Goal: Task Accomplishment & Management: Manage account settings

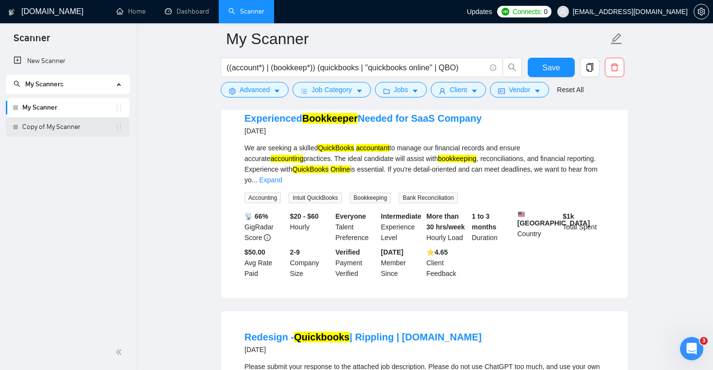
click at [63, 129] on link "Copy of My Scanner" at bounding box center [68, 126] width 93 height 19
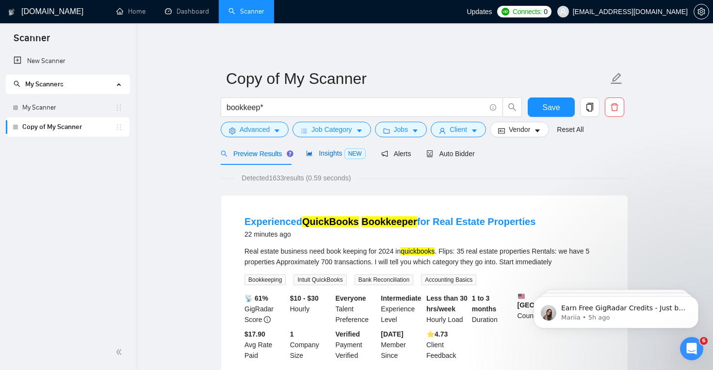
click at [317, 158] on div "Insights NEW" at bounding box center [335, 153] width 59 height 11
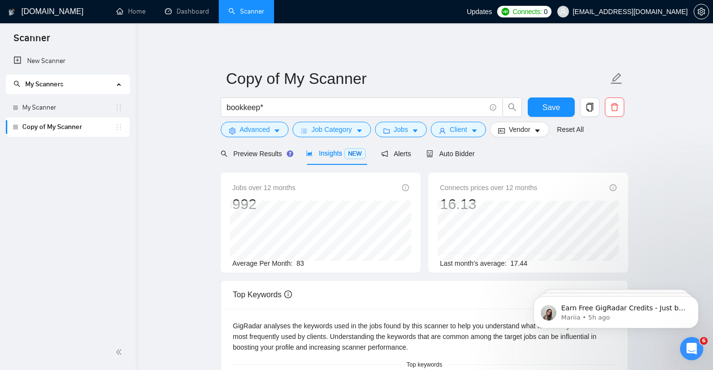
drag, startPoint x: 229, startPoint y: 188, endPoint x: 316, endPoint y: 187, distance: 86.8
click at [317, 187] on div "Jobs over 12 months 992 Average Per Month: 83" at bounding box center [321, 223] width 200 height 100
click at [408, 150] on span "Alerts" at bounding box center [396, 154] width 30 height 8
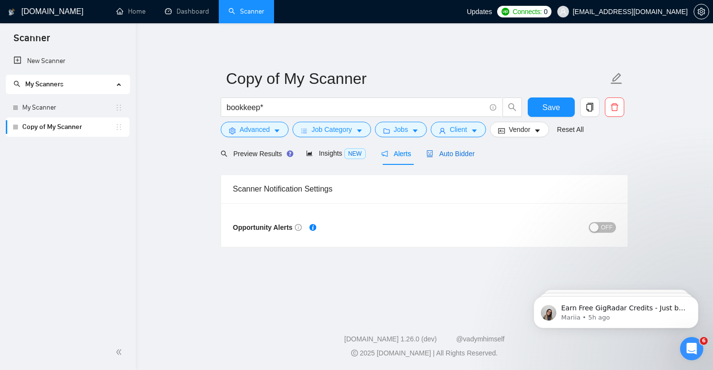
click at [446, 150] on span "Auto Bidder" at bounding box center [450, 154] width 48 height 8
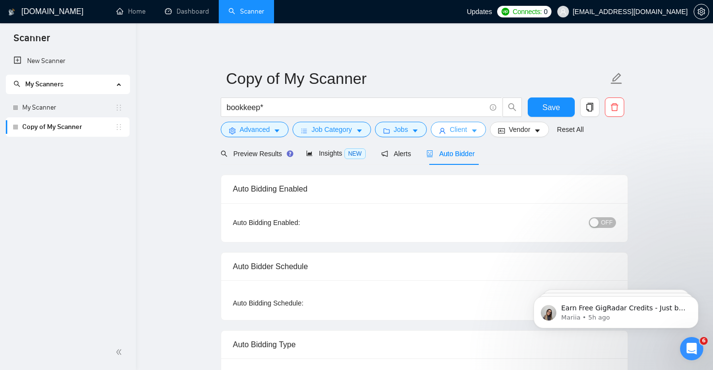
click at [464, 136] on button "Client" at bounding box center [457, 130] width 55 height 16
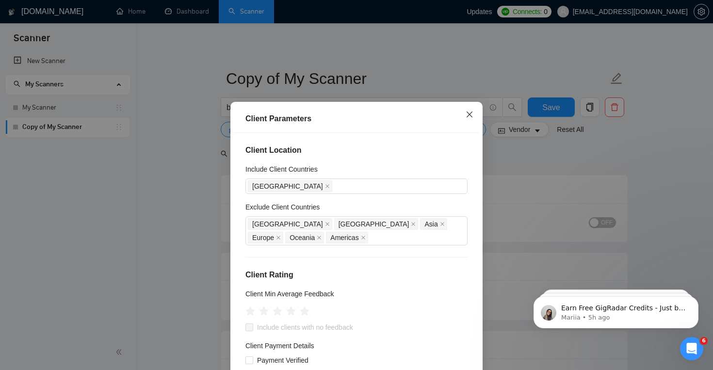
click at [469, 118] on icon "close" at bounding box center [469, 115] width 8 height 8
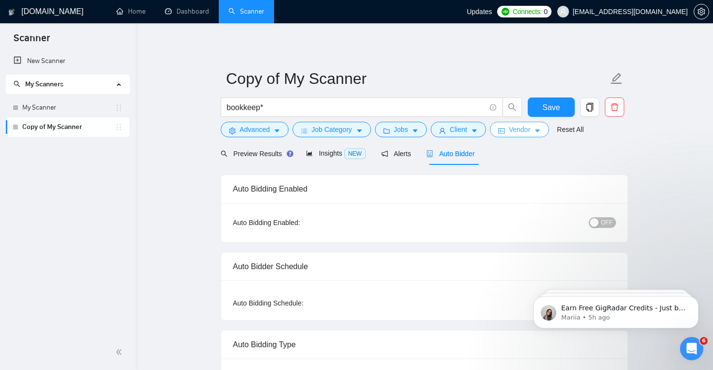
click at [512, 122] on button "Vendor" at bounding box center [519, 130] width 59 height 16
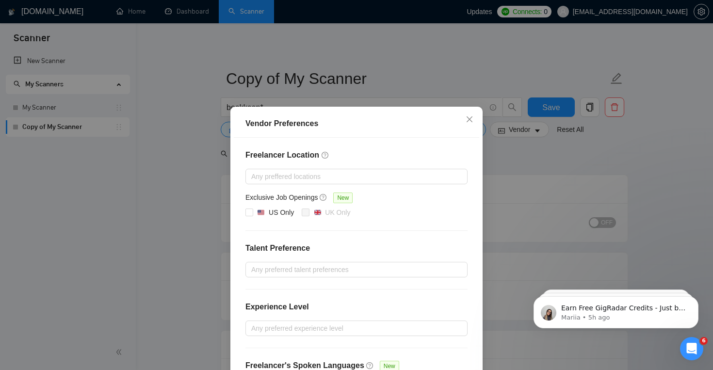
click at [179, 172] on div "Vendor Preferences Freelancer Location Any preffered locations Exclusive Job Op…" at bounding box center [356, 185] width 713 height 370
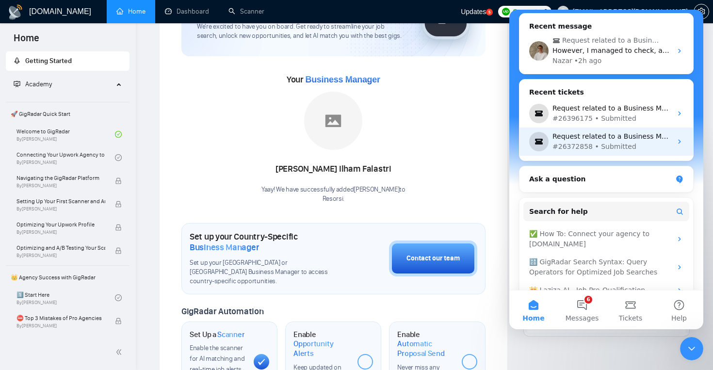
scroll to position [147, 0]
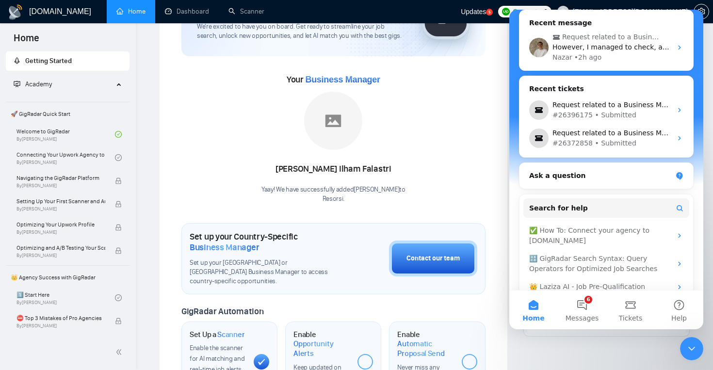
click at [629, 359] on div "Latest Posts from the GigRadar Community a day ago Join GigRadar Slack Communit…" at bounding box center [606, 300] width 182 height 697
click at [684, 354] on div "Close Intercom Messenger" at bounding box center [691, 348] width 23 height 23
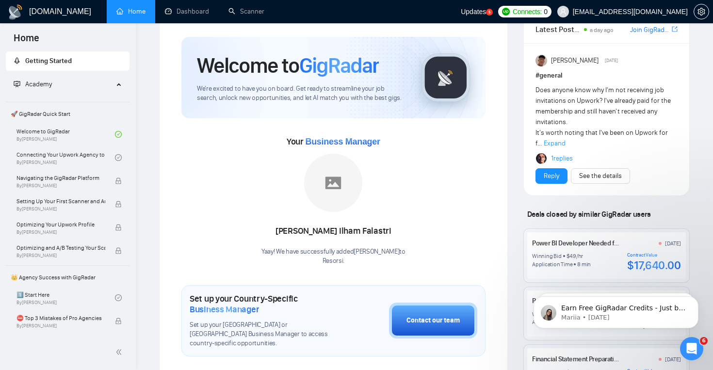
scroll to position [0, 0]
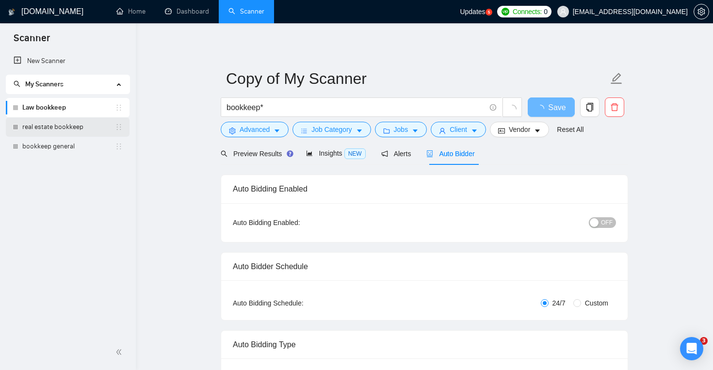
click at [73, 126] on link "real estate bookkeep" at bounding box center [68, 126] width 93 height 19
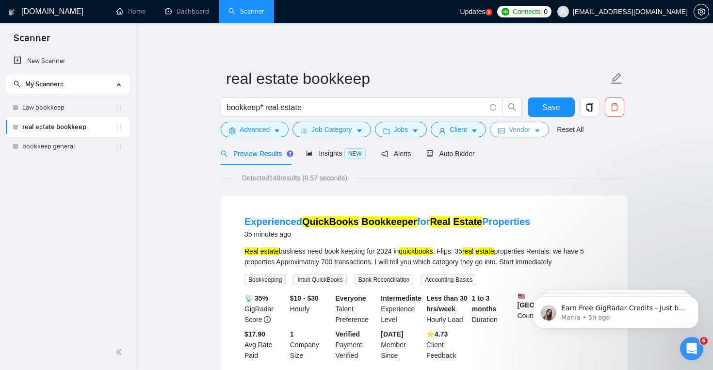
click at [528, 130] on span "Vendor" at bounding box center [519, 129] width 21 height 11
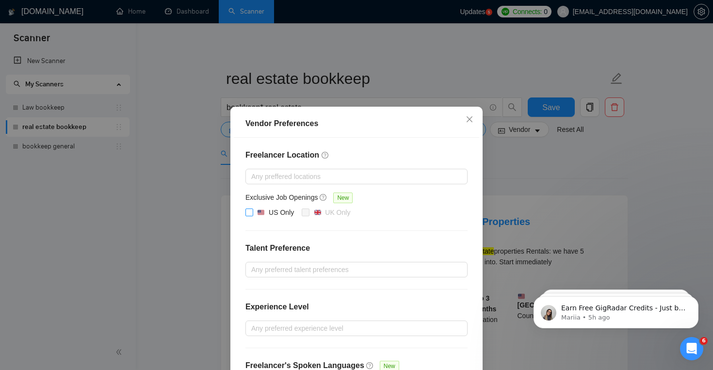
click at [273, 211] on div "US Only" at bounding box center [281, 212] width 25 height 11
click at [252, 211] on input "US Only" at bounding box center [248, 211] width 7 height 7
checkbox input "true"
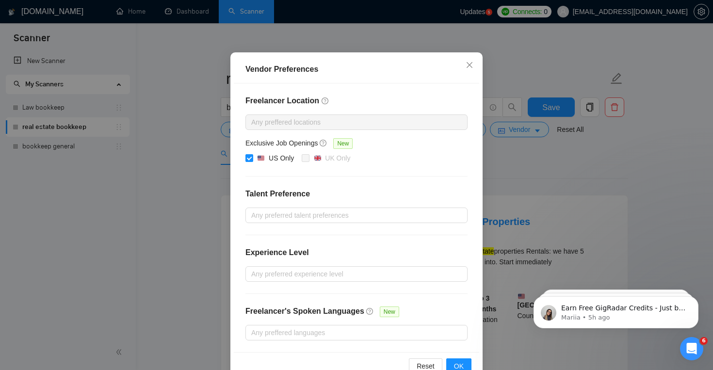
scroll to position [79, 0]
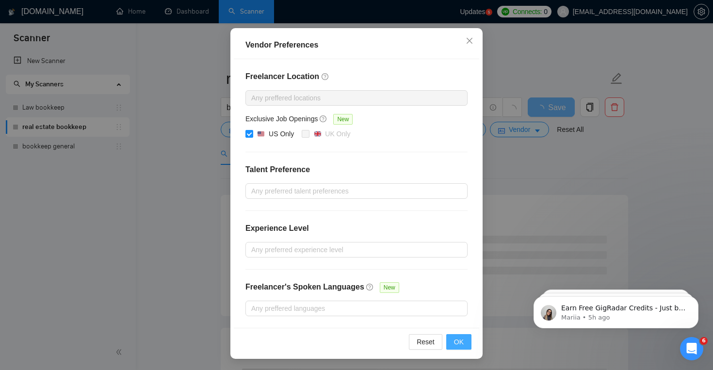
click at [456, 342] on span "OK" at bounding box center [459, 341] width 10 height 11
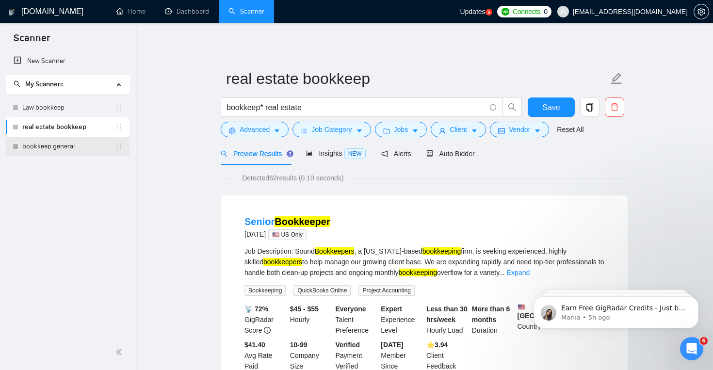
click at [62, 144] on link "bookkeep general" at bounding box center [68, 146] width 93 height 19
click at [539, 109] on button "Save" at bounding box center [550, 106] width 47 height 19
click at [88, 144] on link "bookkeep general" at bounding box center [68, 146] width 93 height 19
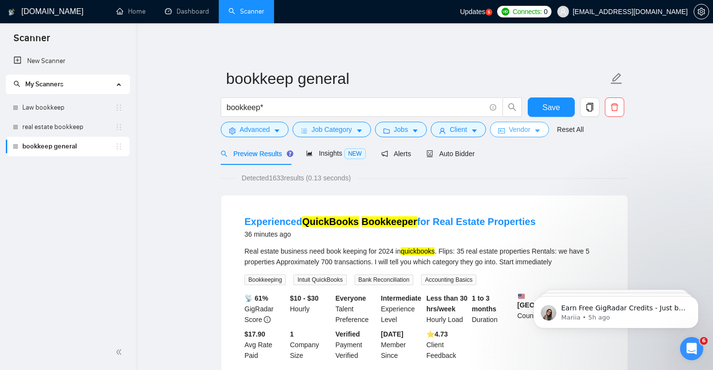
click at [517, 134] on span "Vendor" at bounding box center [519, 129] width 21 height 11
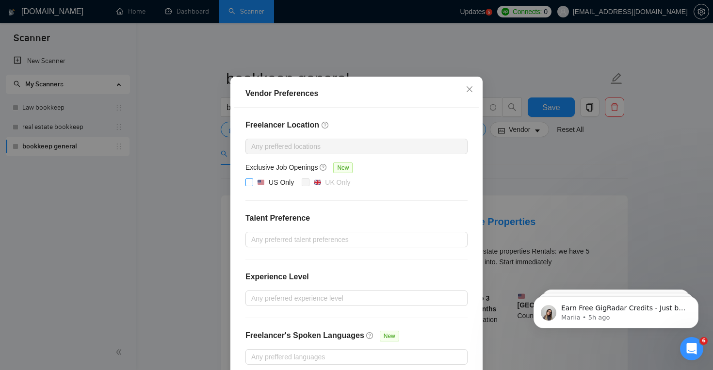
click at [263, 186] on img at bounding box center [260, 182] width 7 height 7
click at [252, 185] on input "US Only" at bounding box center [248, 181] width 7 height 7
checkbox input "true"
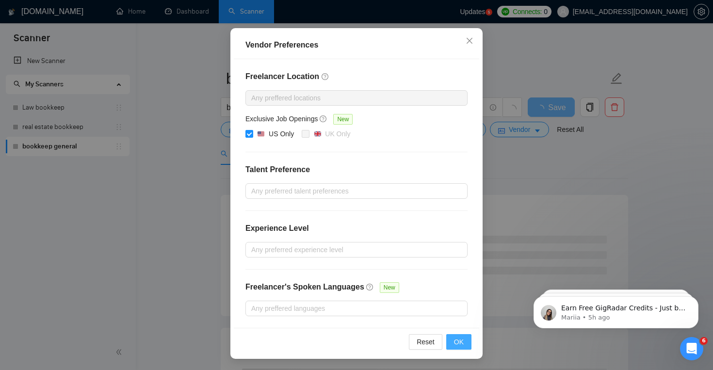
click at [457, 346] on span "OK" at bounding box center [459, 341] width 10 height 11
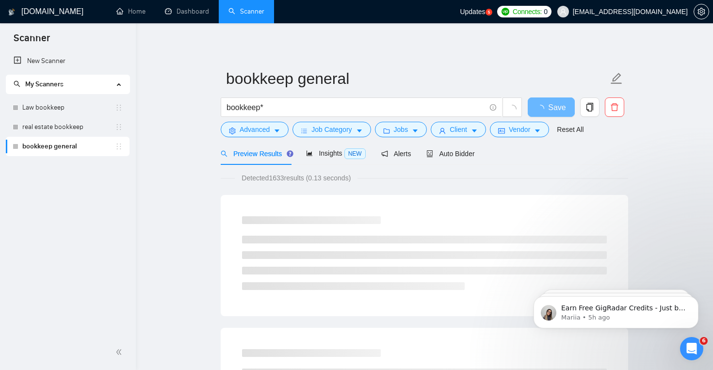
scroll to position [30, 0]
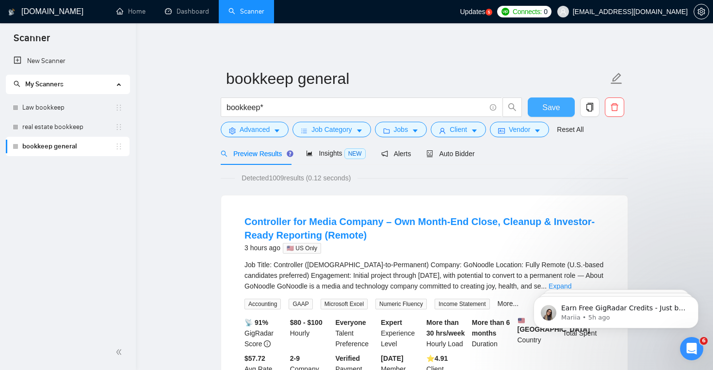
click at [551, 109] on span "Save" at bounding box center [550, 107] width 17 height 12
click at [72, 109] on link "Law bookkeep" at bounding box center [68, 107] width 93 height 19
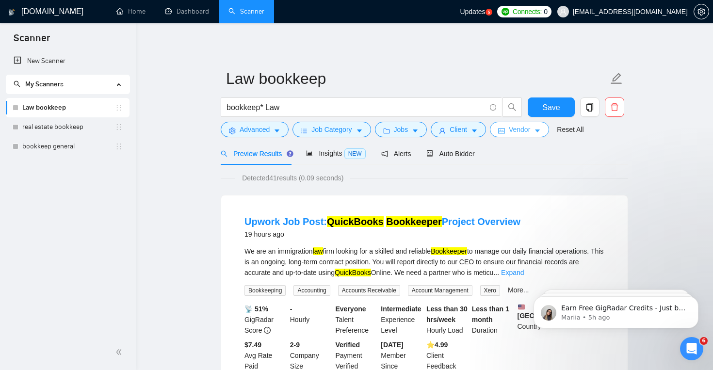
click at [521, 134] on span "Vendor" at bounding box center [519, 129] width 21 height 11
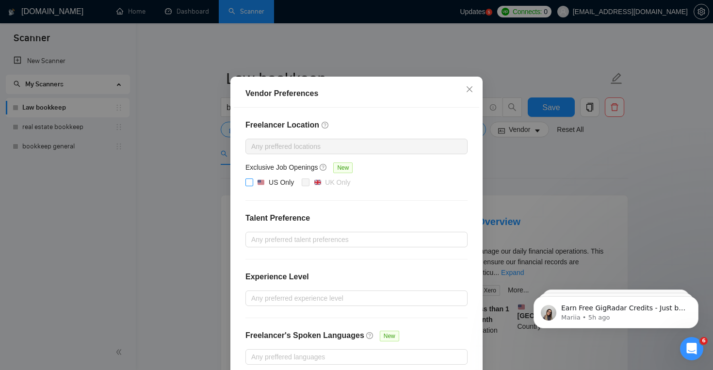
click at [280, 188] on div "US Only" at bounding box center [281, 182] width 25 height 11
click at [252, 185] on input "US Only" at bounding box center [248, 181] width 7 height 7
checkbox input "true"
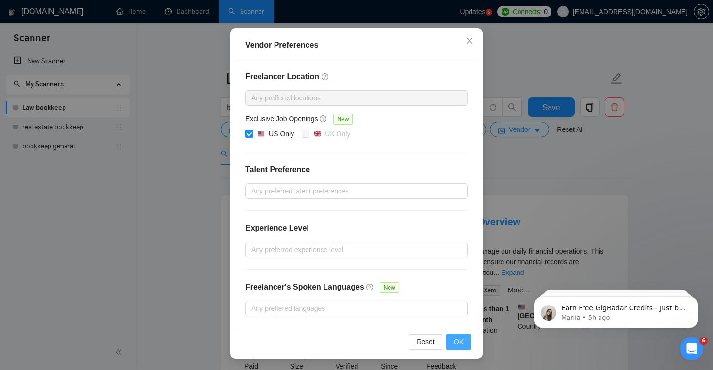
click at [463, 346] on button "OK" at bounding box center [458, 342] width 25 height 16
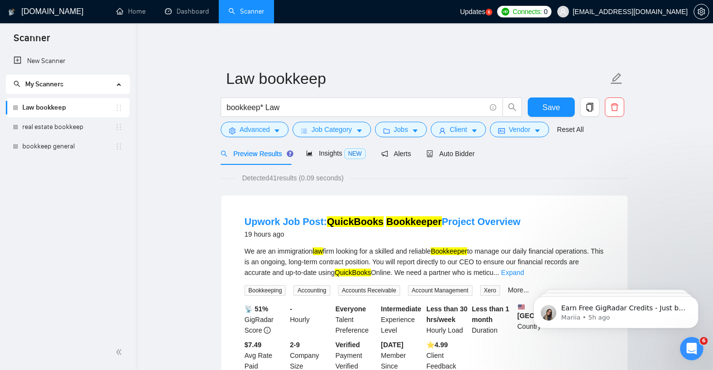
scroll to position [30, 0]
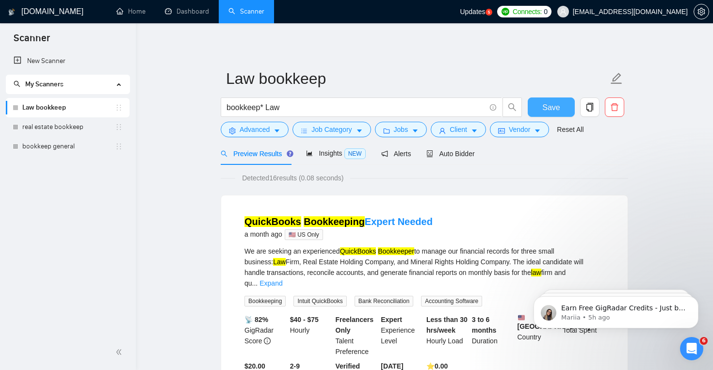
click at [552, 110] on span "Save" at bounding box center [550, 107] width 17 height 12
click at [80, 121] on link "real estate bookkeep" at bounding box center [68, 126] width 93 height 19
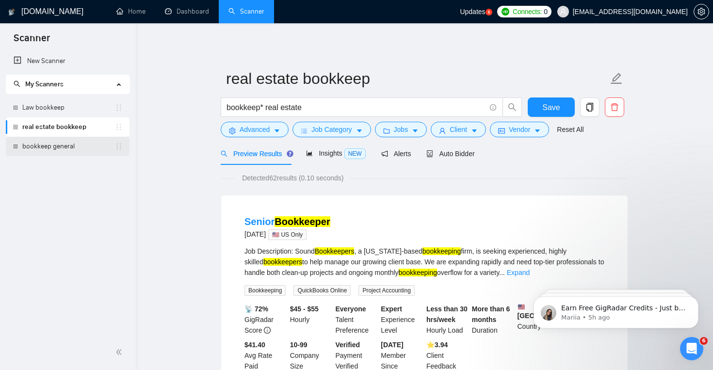
click at [77, 140] on link "bookkeep general" at bounding box center [68, 146] width 93 height 19
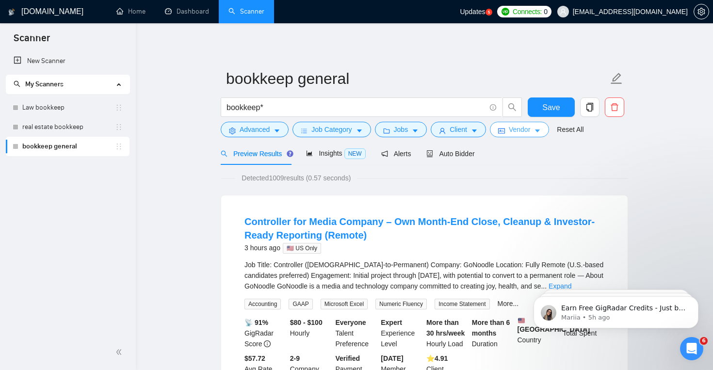
click at [541, 132] on icon "caret-down" at bounding box center [537, 130] width 7 height 7
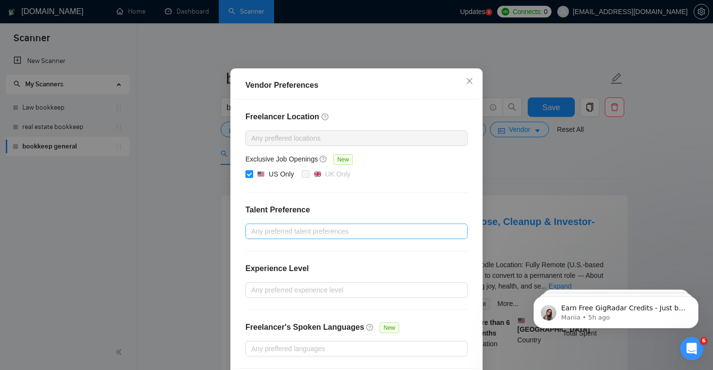
scroll to position [28, 0]
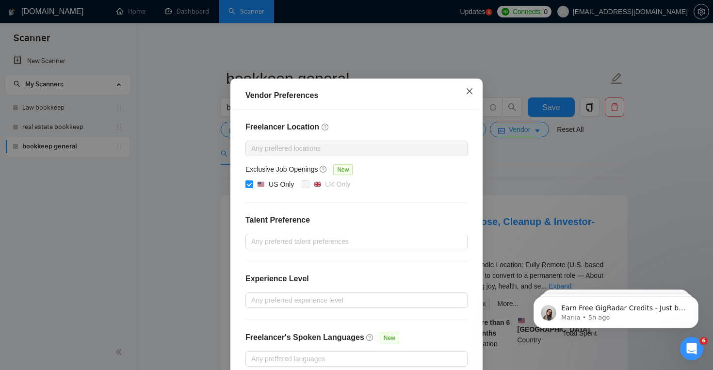
click at [471, 96] on span "Close" at bounding box center [469, 92] width 26 height 26
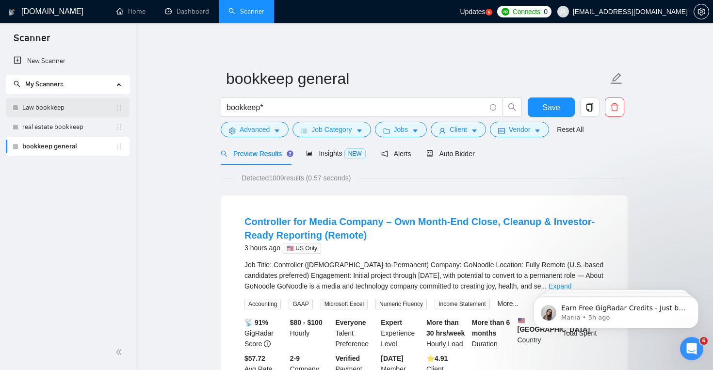
click at [80, 108] on link "Law bookkeep" at bounding box center [68, 107] width 93 height 19
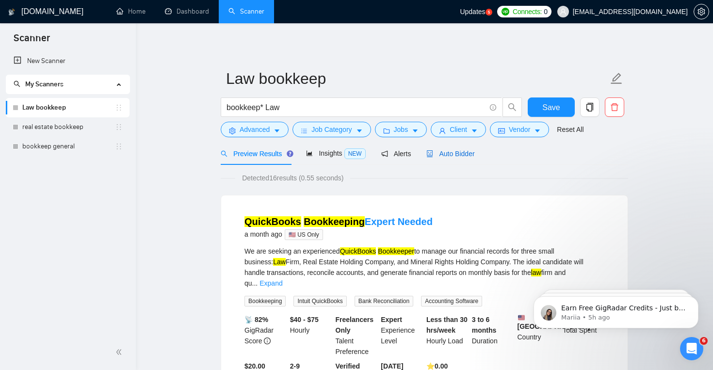
click at [459, 157] on span "Auto Bidder" at bounding box center [450, 154] width 48 height 8
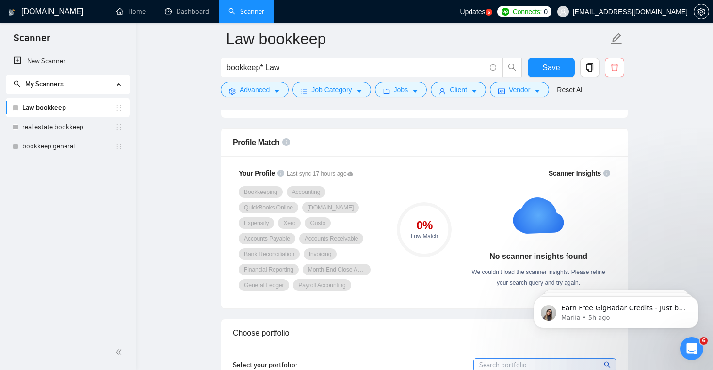
scroll to position [614, 0]
click at [84, 124] on link "real estate bookkeep" at bounding box center [68, 126] width 93 height 19
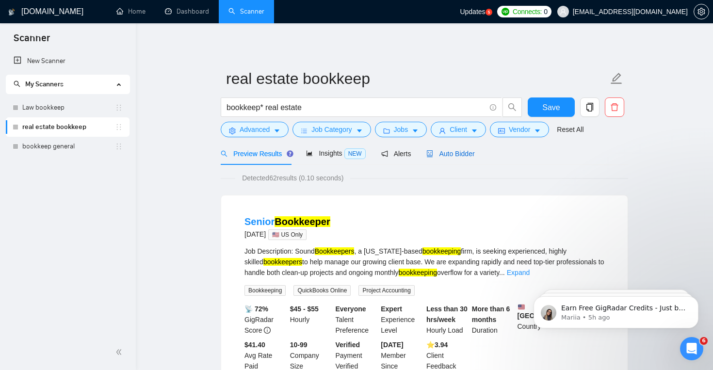
click at [464, 157] on span "Auto Bidder" at bounding box center [450, 154] width 48 height 8
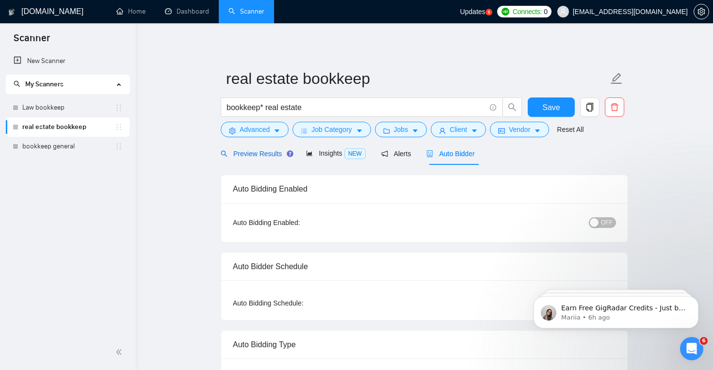
click at [271, 154] on span "Preview Results" at bounding box center [256, 154] width 70 height 8
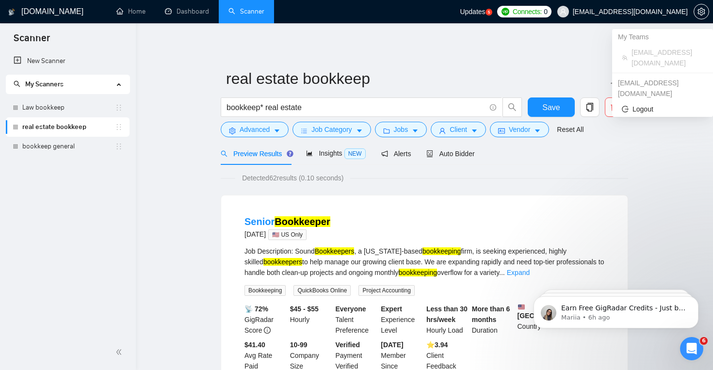
click at [673, 12] on span "[EMAIL_ADDRESS][DOMAIN_NAME]" at bounding box center [630, 12] width 115 height 0
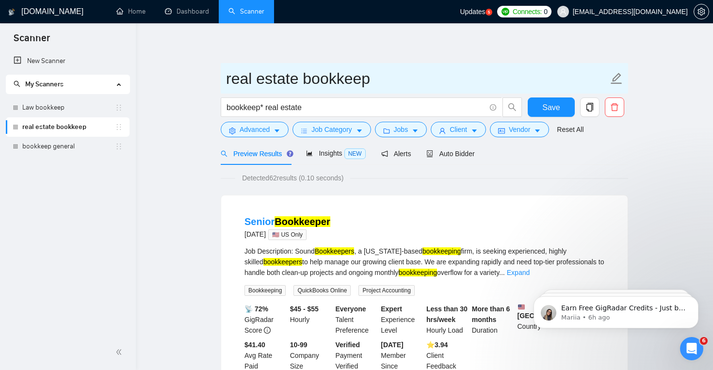
click at [448, 71] on input "real estate bookkeep" at bounding box center [417, 78] width 382 height 24
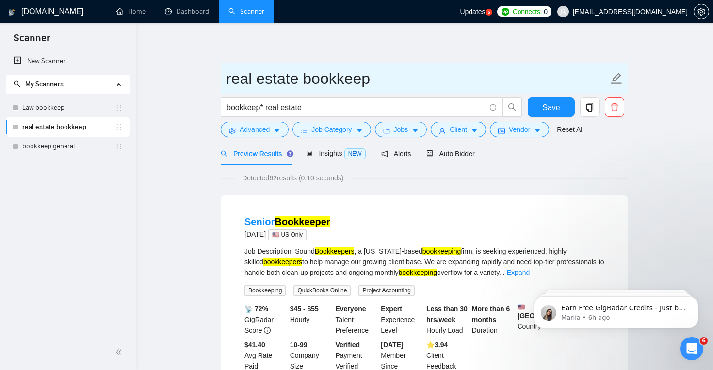
click at [429, 79] on input "real estate bookkeep" at bounding box center [417, 78] width 382 height 24
type input "real estate bookkeep US only"
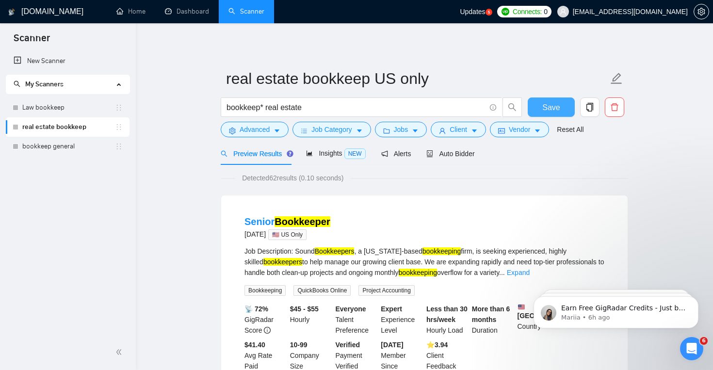
click at [546, 104] on span "Save" at bounding box center [550, 107] width 17 height 12
click at [84, 104] on link "Law bookkeep" at bounding box center [68, 107] width 93 height 19
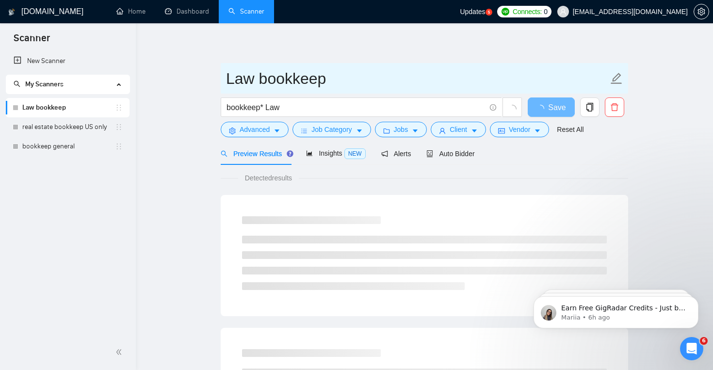
click at [346, 82] on input "Law bookkeep" at bounding box center [417, 78] width 382 height 24
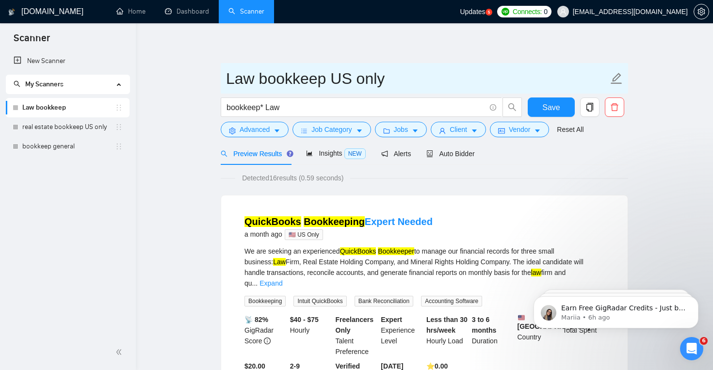
type input "Law bookkeep US only"
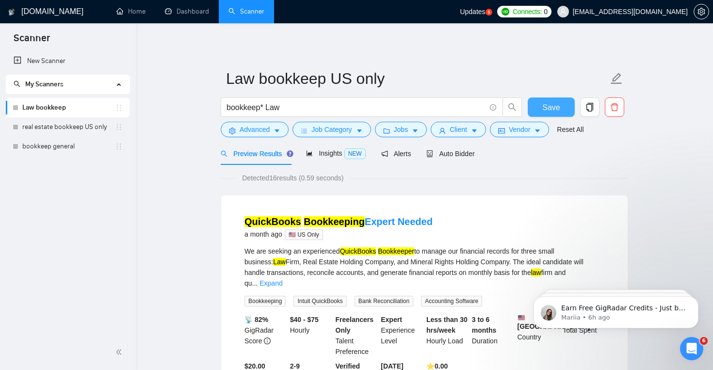
click at [542, 107] on button "Save" at bounding box center [550, 106] width 47 height 19
click at [76, 151] on link "bookkeep general" at bounding box center [68, 146] width 93 height 19
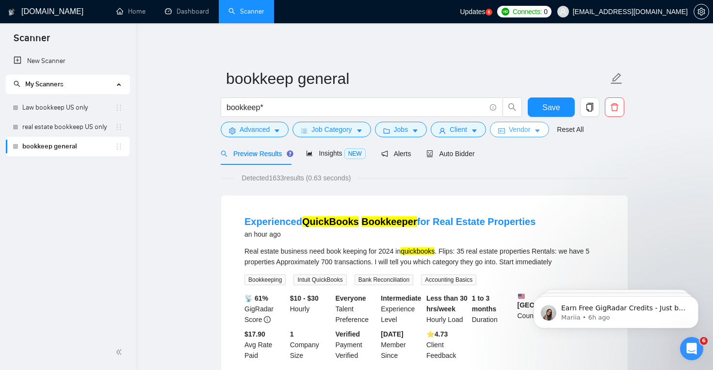
click at [530, 128] on span "Vendor" at bounding box center [519, 129] width 21 height 11
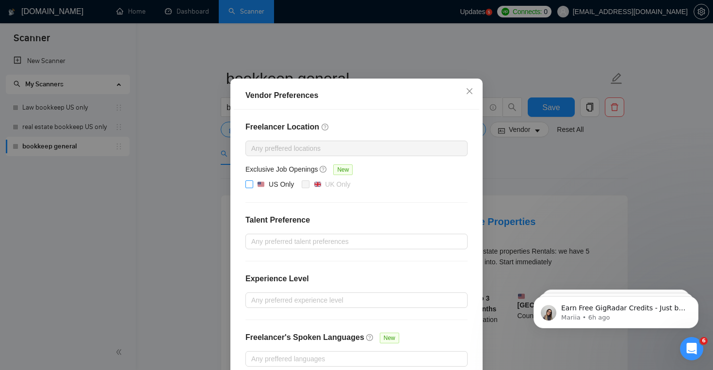
click at [270, 190] on div "US Only" at bounding box center [281, 184] width 25 height 11
click at [252, 187] on input "US Only" at bounding box center [248, 183] width 7 height 7
checkbox input "true"
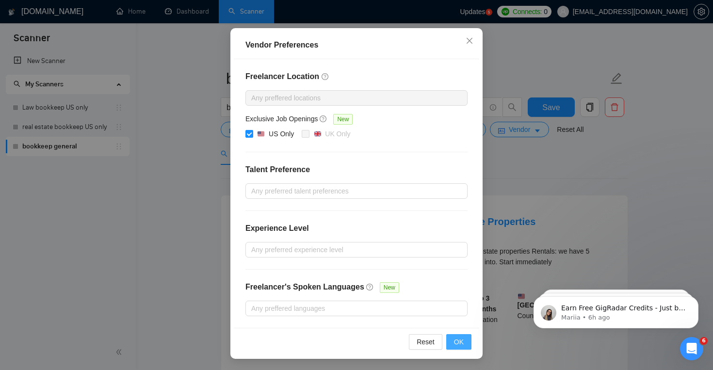
click at [461, 345] on span "OK" at bounding box center [459, 341] width 10 height 11
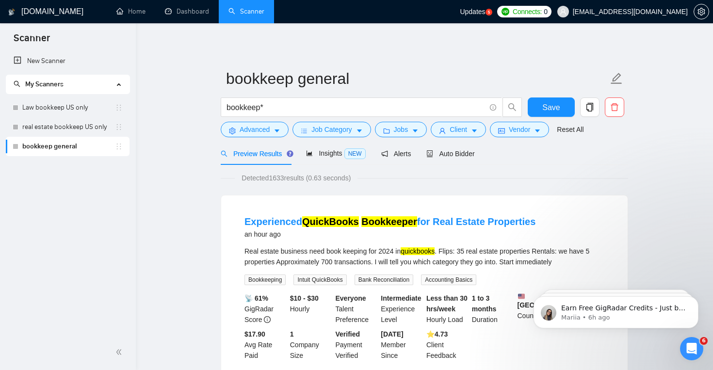
scroll to position [30, 0]
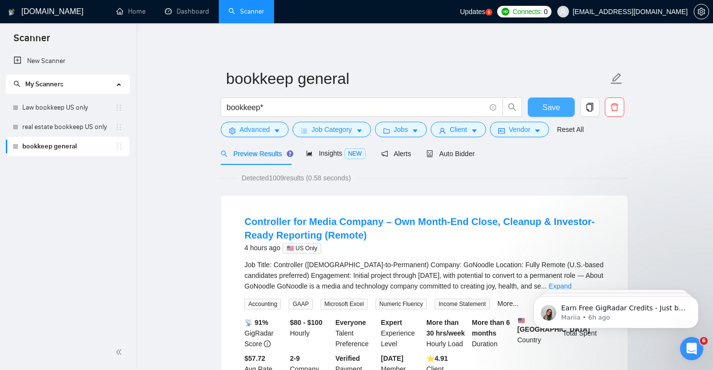
click at [542, 110] on span "Save" at bounding box center [550, 107] width 17 height 12
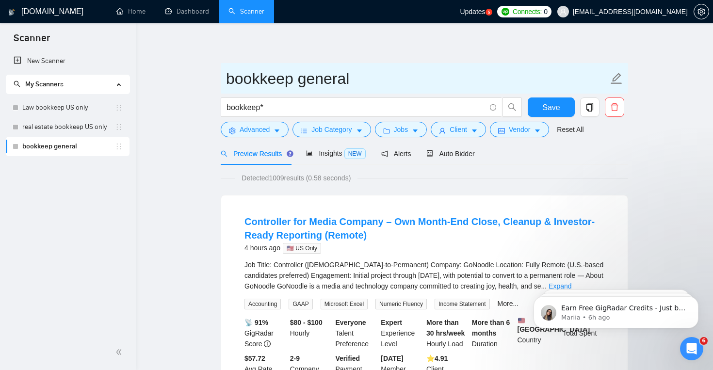
click at [430, 82] on input "bookkeep general" at bounding box center [417, 78] width 382 height 24
type input "bookkeep general US only"
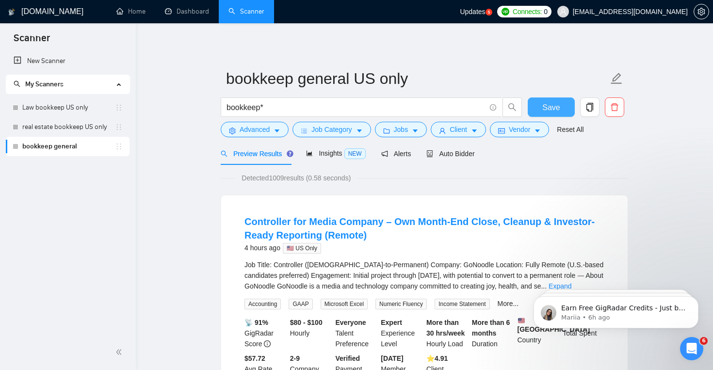
click at [549, 113] on button "Save" at bounding box center [550, 106] width 47 height 19
click at [85, 110] on link "Law bookkeep US only" at bounding box center [68, 107] width 93 height 19
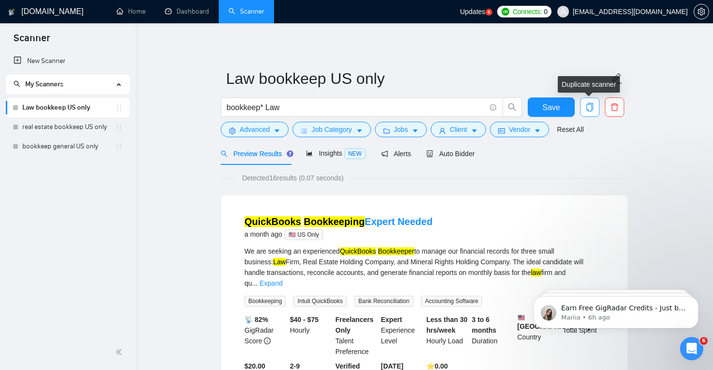
click at [593, 109] on icon "copy" at bounding box center [589, 107] width 9 height 9
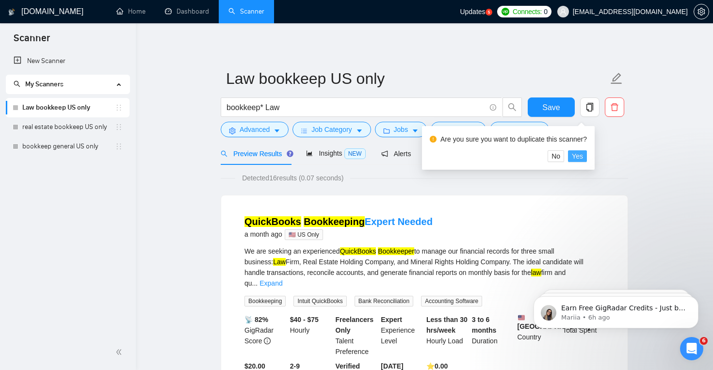
click at [583, 158] on span "Yes" at bounding box center [577, 156] width 11 height 11
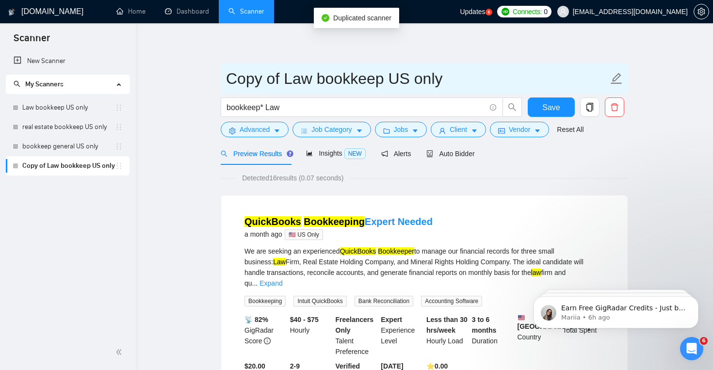
click at [269, 79] on input "Copy of Law bookkeep US only" at bounding box center [417, 78] width 382 height 24
drag, startPoint x: 281, startPoint y: 79, endPoint x: 207, endPoint y: 77, distance: 74.7
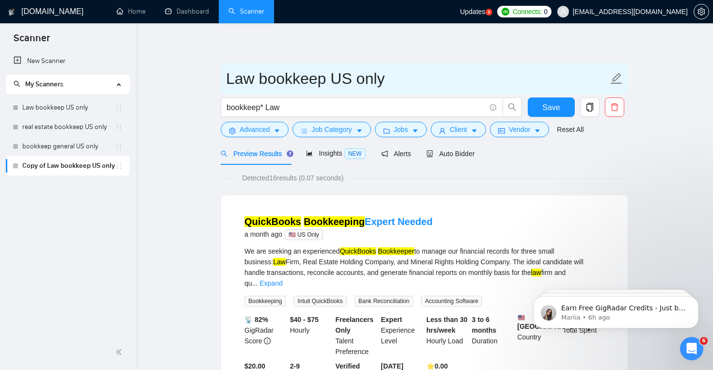
drag, startPoint x: 404, startPoint y: 85, endPoint x: 326, endPoint y: 79, distance: 78.8
click at [326, 79] on input "Law bookkeep US only" at bounding box center [417, 78] width 382 height 24
type input "Law bookkeep"
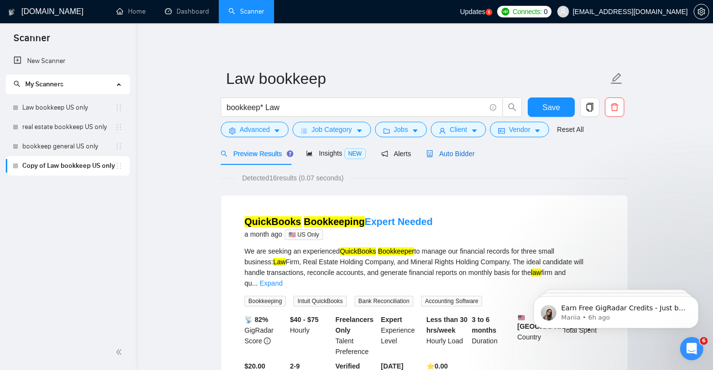
click at [463, 156] on span "Auto Bidder" at bounding box center [450, 154] width 48 height 8
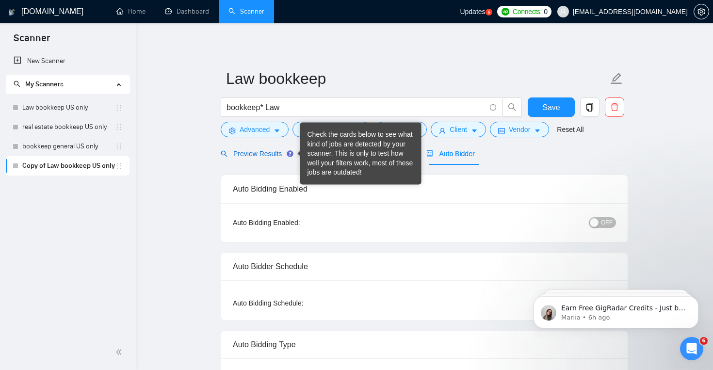
click at [258, 154] on span "Preview Results" at bounding box center [256, 154] width 70 height 8
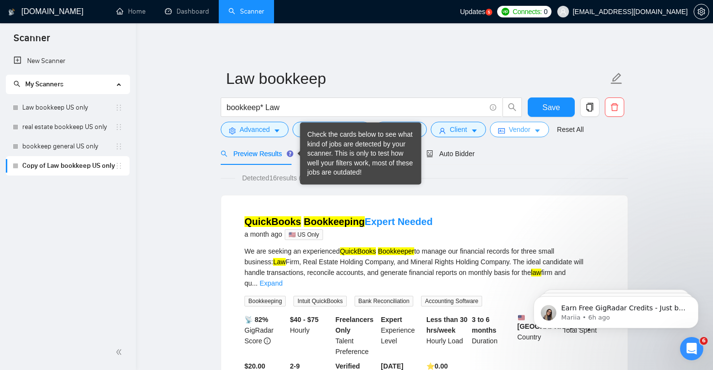
click at [530, 130] on span "Vendor" at bounding box center [519, 129] width 21 height 11
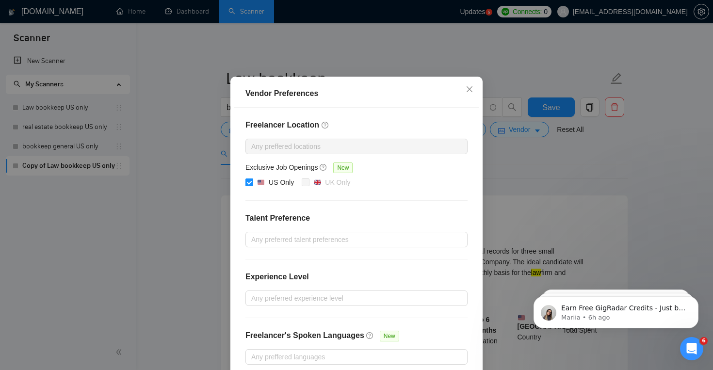
click at [274, 188] on div "US Only" at bounding box center [281, 182] width 25 height 11
click at [252, 185] on input "US Only" at bounding box center [248, 181] width 7 height 7
checkbox input "false"
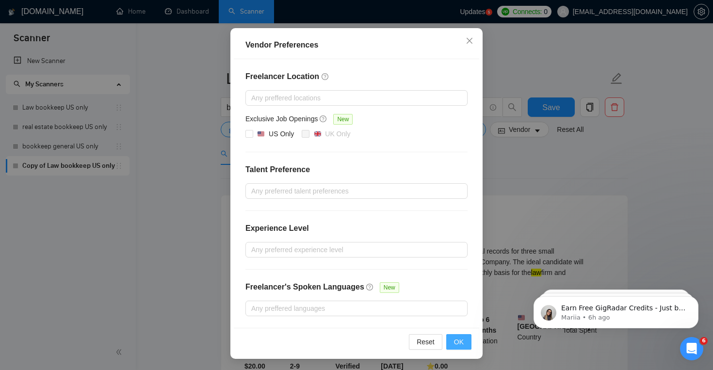
click at [452, 342] on button "OK" at bounding box center [458, 342] width 25 height 16
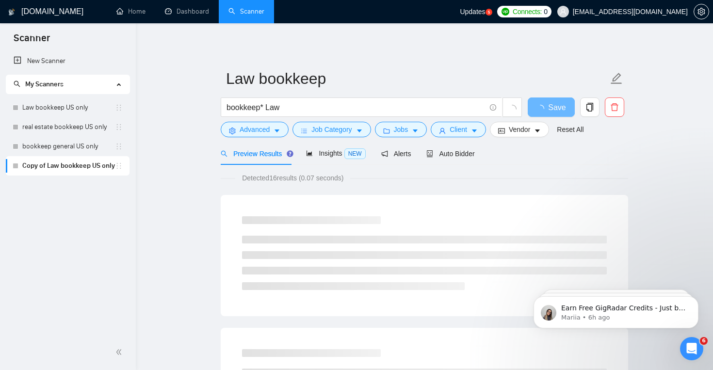
scroll to position [30, 0]
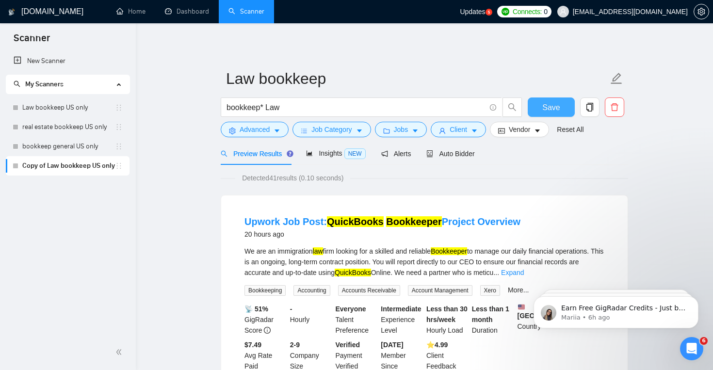
click at [561, 107] on button "Save" at bounding box center [550, 106] width 47 height 19
click at [89, 130] on link "real estate bookkeep US only" at bounding box center [68, 126] width 93 height 19
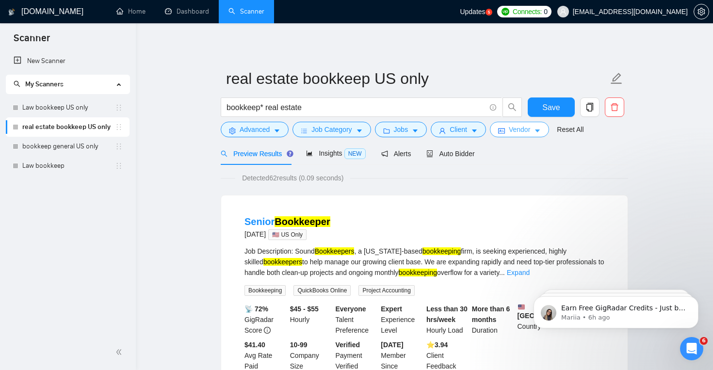
click at [536, 130] on button "Vendor" at bounding box center [519, 130] width 59 height 16
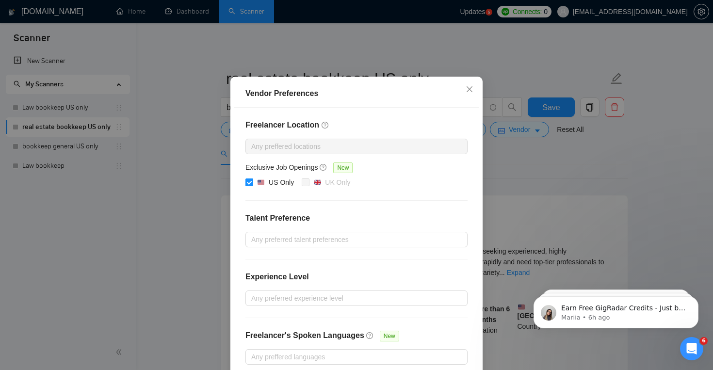
click at [277, 188] on div "US Only" at bounding box center [281, 182] width 25 height 11
click at [252, 185] on input "US Only" at bounding box center [248, 181] width 7 height 7
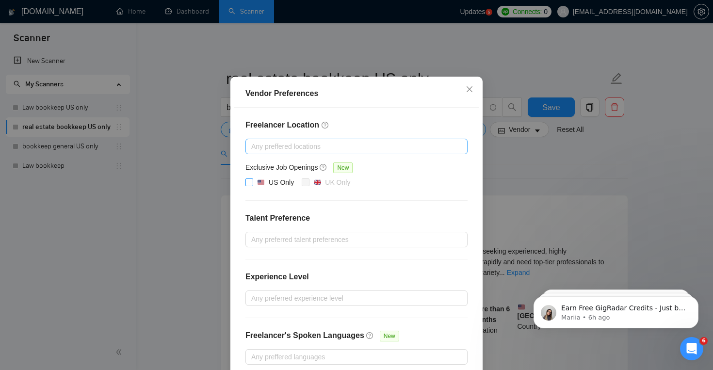
scroll to position [79, 0]
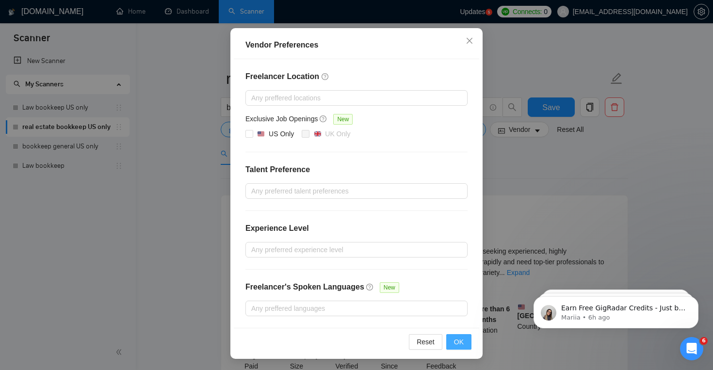
click at [456, 339] on span "OK" at bounding box center [459, 341] width 10 height 11
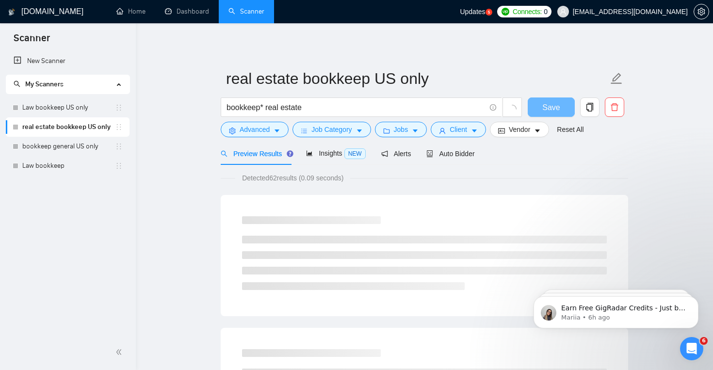
scroll to position [30, 0]
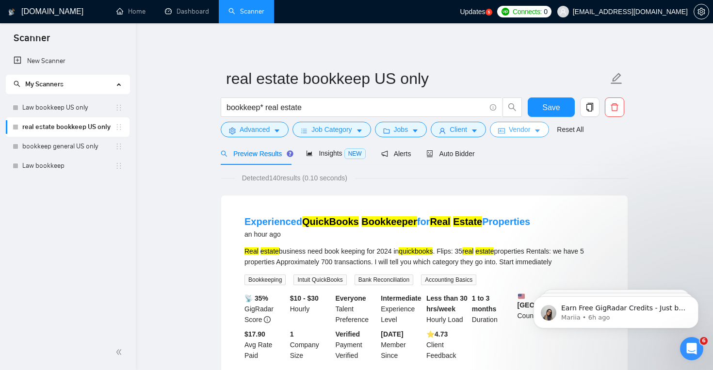
click at [532, 136] on button "Vendor" at bounding box center [519, 130] width 59 height 16
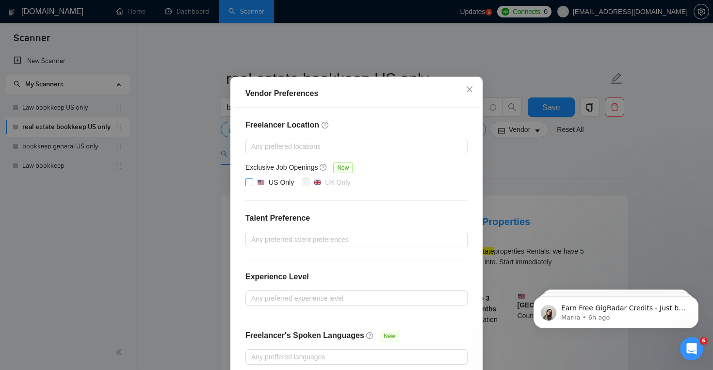
click at [265, 188] on div "US Only" at bounding box center [275, 182] width 37 height 11
click at [252, 185] on input "US Only" at bounding box center [248, 181] width 7 height 7
checkbox input "true"
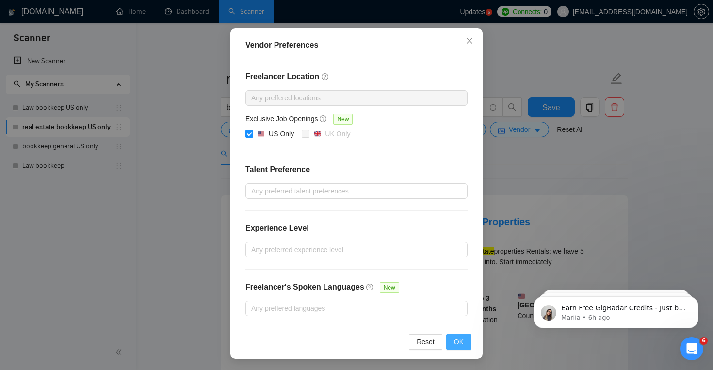
click at [458, 342] on span "OK" at bounding box center [459, 341] width 10 height 11
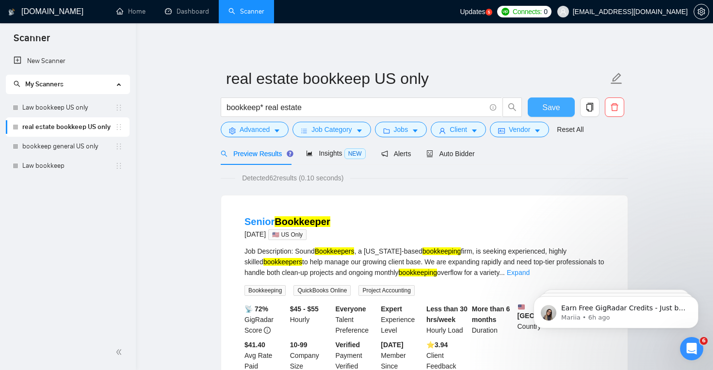
click at [557, 110] on span "Save" at bounding box center [550, 107] width 17 height 12
click at [589, 112] on button "button" at bounding box center [589, 106] width 19 height 19
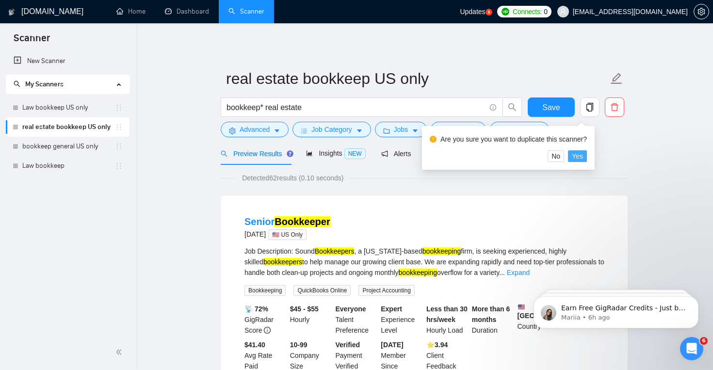
click at [582, 152] on span "Yes" at bounding box center [577, 156] width 11 height 11
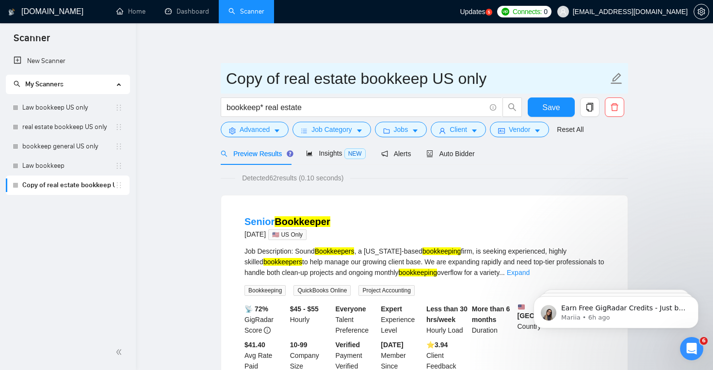
click at [427, 80] on input "Copy of real estate bookkeep US only" at bounding box center [417, 78] width 382 height 24
drag, startPoint x: 427, startPoint y: 80, endPoint x: 515, endPoint y: 80, distance: 87.7
click at [515, 80] on input "Copy of real estate bookkeep US only" at bounding box center [417, 78] width 382 height 24
drag, startPoint x: 283, startPoint y: 78, endPoint x: 170, endPoint y: 67, distance: 113.5
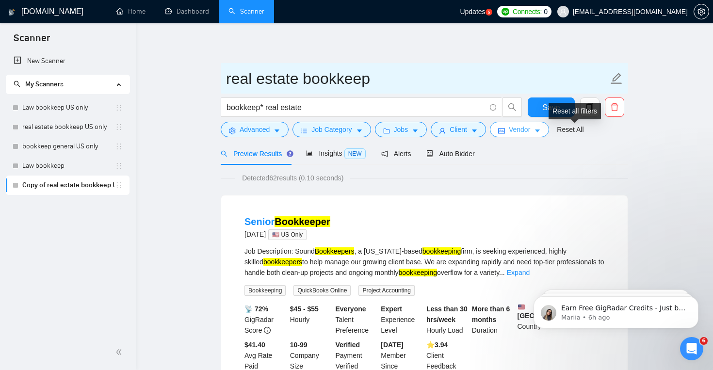
type input "real estate bookkeep"
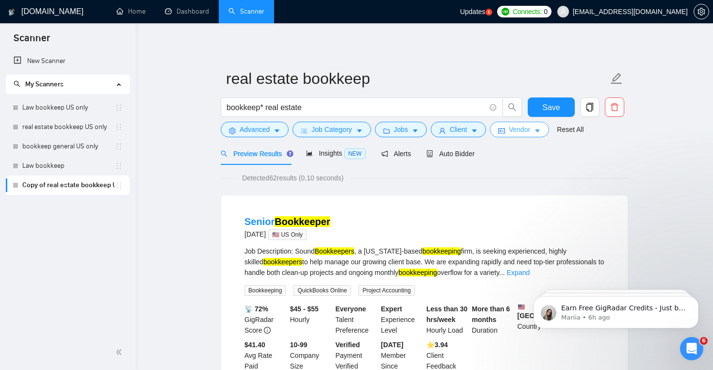
click at [520, 132] on span "Vendor" at bounding box center [519, 129] width 21 height 11
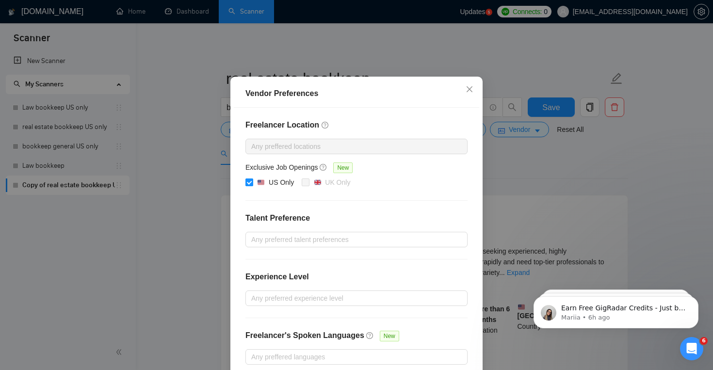
click at [264, 186] on div at bounding box center [261, 182] width 8 height 7
click at [252, 185] on input "US Only" at bounding box center [248, 181] width 7 height 7
checkbox input "false"
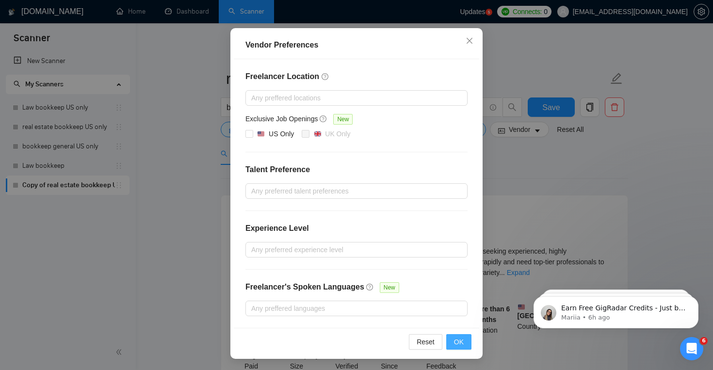
click at [458, 344] on span "OK" at bounding box center [459, 341] width 10 height 11
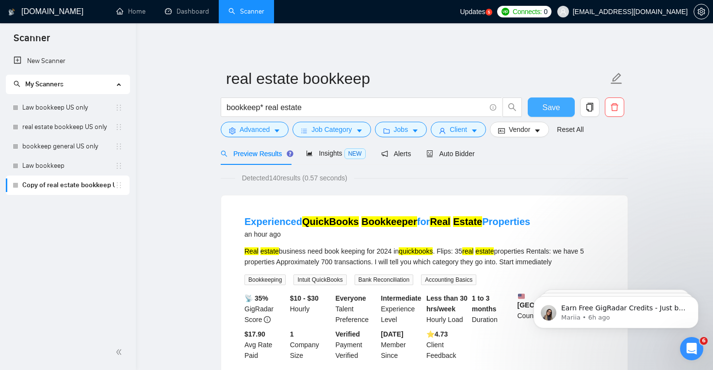
click at [552, 103] on span "Save" at bounding box center [550, 107] width 17 height 12
click at [526, 128] on span "Vendor" at bounding box center [519, 129] width 21 height 11
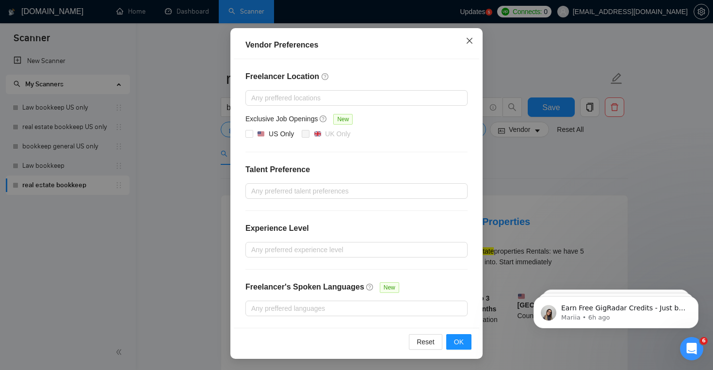
click at [469, 40] on icon "close" at bounding box center [469, 41] width 6 height 6
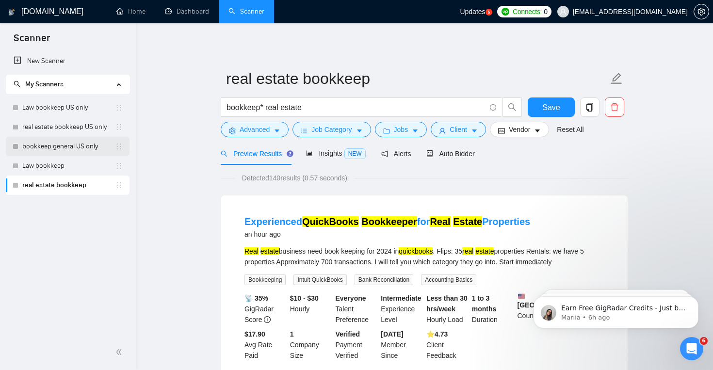
click at [87, 151] on link "bookkeep general US only" at bounding box center [68, 146] width 93 height 19
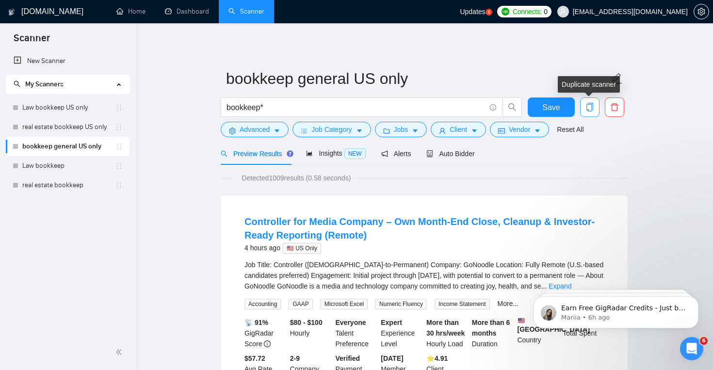
click at [583, 113] on button "button" at bounding box center [589, 106] width 19 height 19
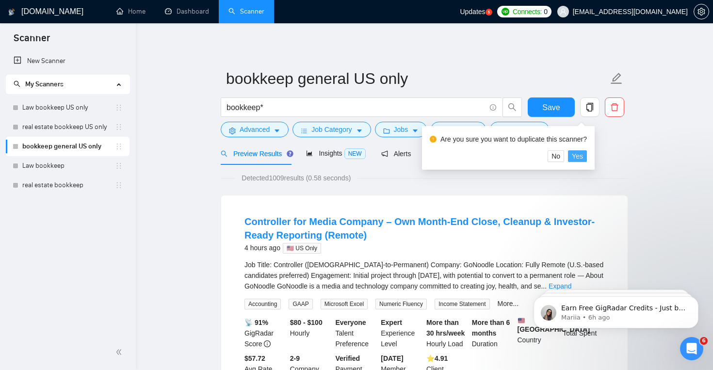
click at [587, 154] on button "Yes" at bounding box center [577, 156] width 19 height 12
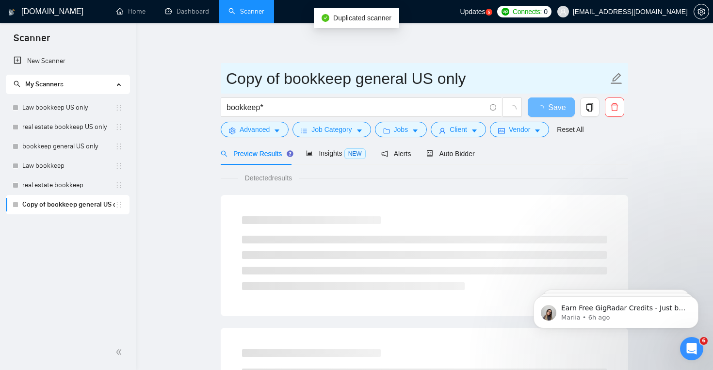
click at [315, 83] on input "Copy of bookkeep general US only" at bounding box center [417, 78] width 382 height 24
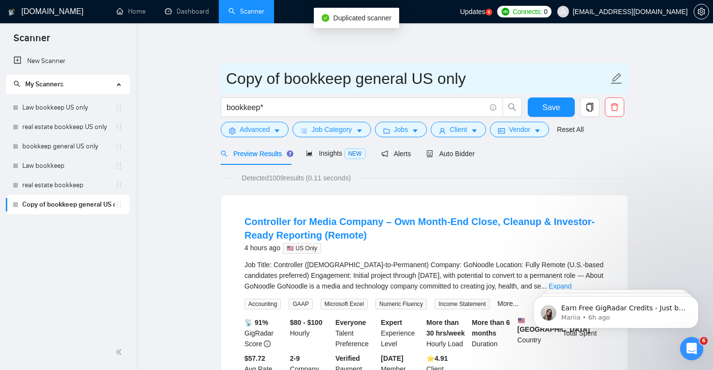
drag, startPoint x: 280, startPoint y: 82, endPoint x: 203, endPoint y: 81, distance: 77.1
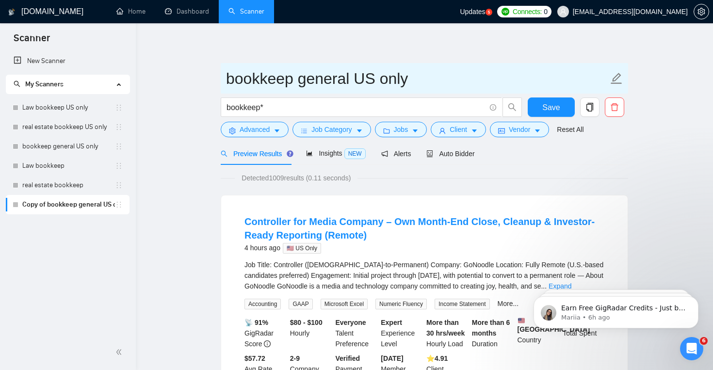
drag, startPoint x: 430, startPoint y: 74, endPoint x: 351, endPoint y: 77, distance: 79.1
click at [350, 77] on input "bookkeep general US only" at bounding box center [417, 78] width 382 height 24
type input "bookkeep general"
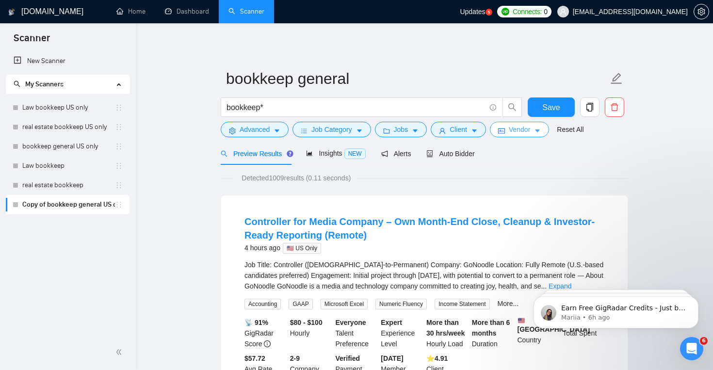
click at [504, 132] on icon "idcard" at bounding box center [501, 130] width 7 height 7
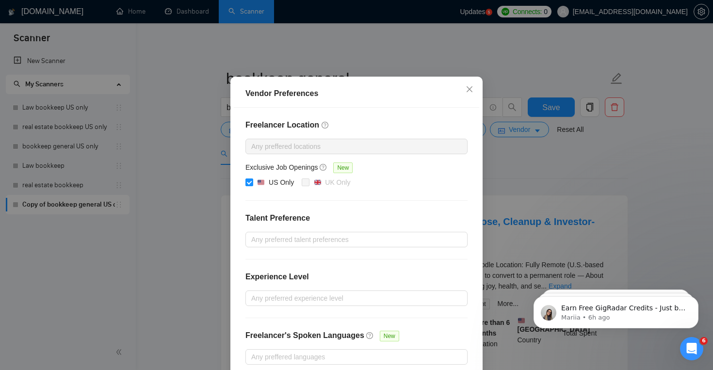
click at [273, 188] on div "US Only" at bounding box center [281, 182] width 25 height 11
click at [252, 185] on input "US Only" at bounding box center [248, 181] width 7 height 7
checkbox input "false"
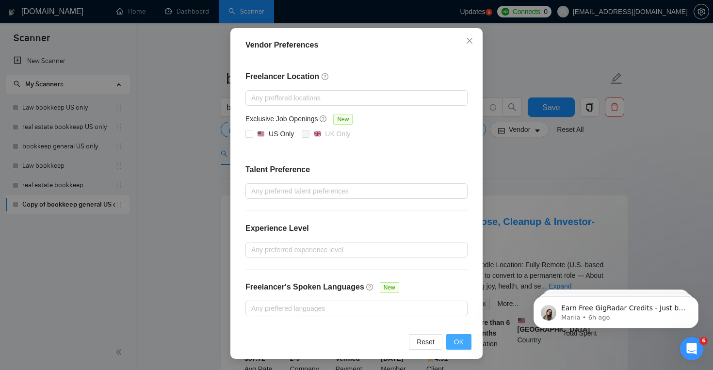
click at [461, 341] on span "OK" at bounding box center [459, 341] width 10 height 11
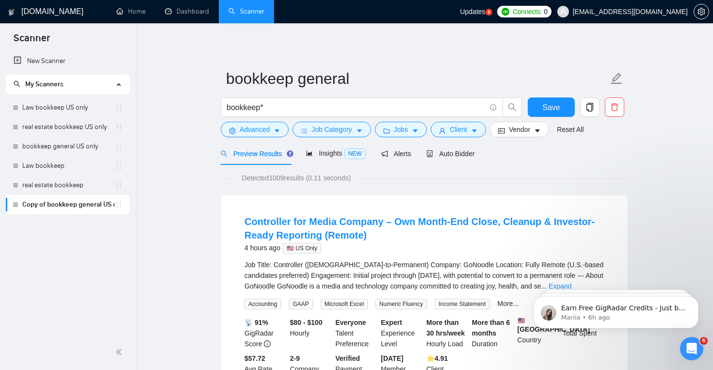
scroll to position [30, 0]
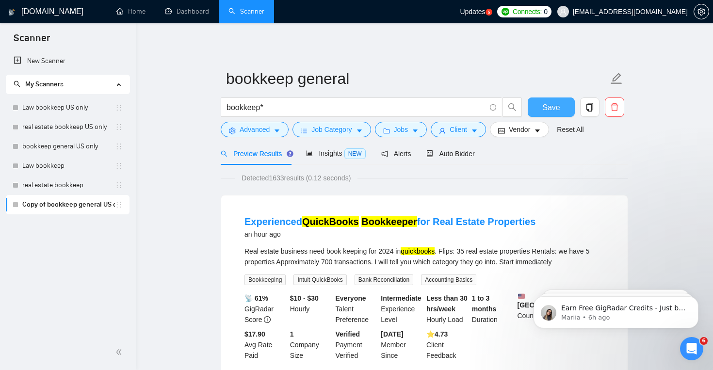
click at [556, 104] on span "Save" at bounding box center [550, 107] width 17 height 12
